Goal: Communication & Community: Answer question/provide support

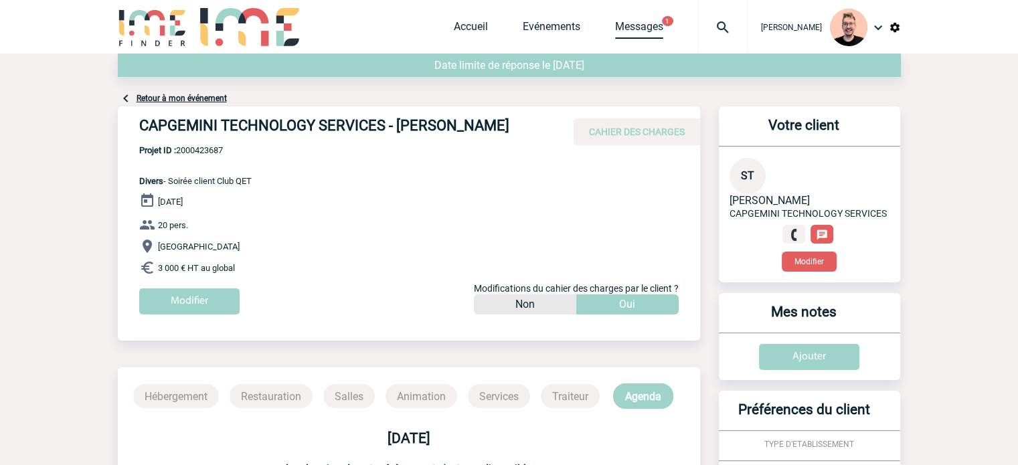
click at [615, 34] on link "Messages" at bounding box center [639, 29] width 48 height 19
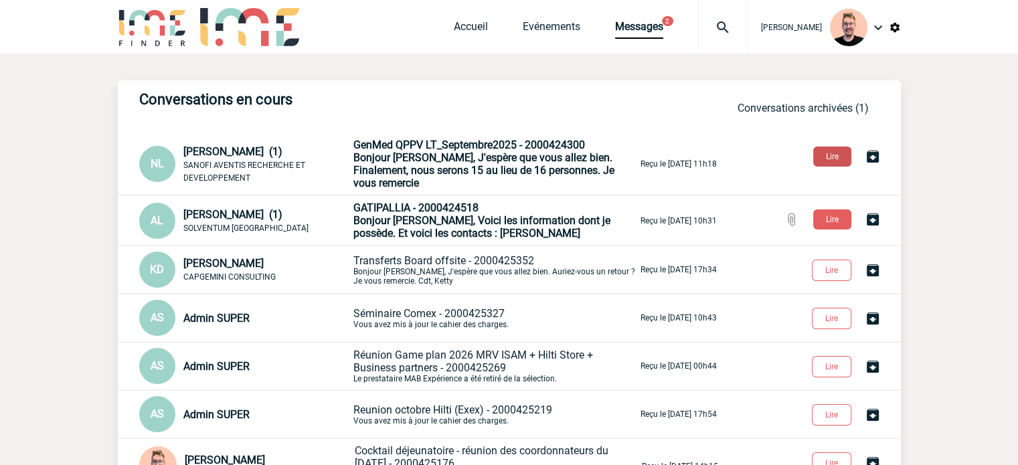
click at [821, 159] on button "Lire" at bounding box center [832, 157] width 38 height 20
